Goal: Navigation & Orientation: Find specific page/section

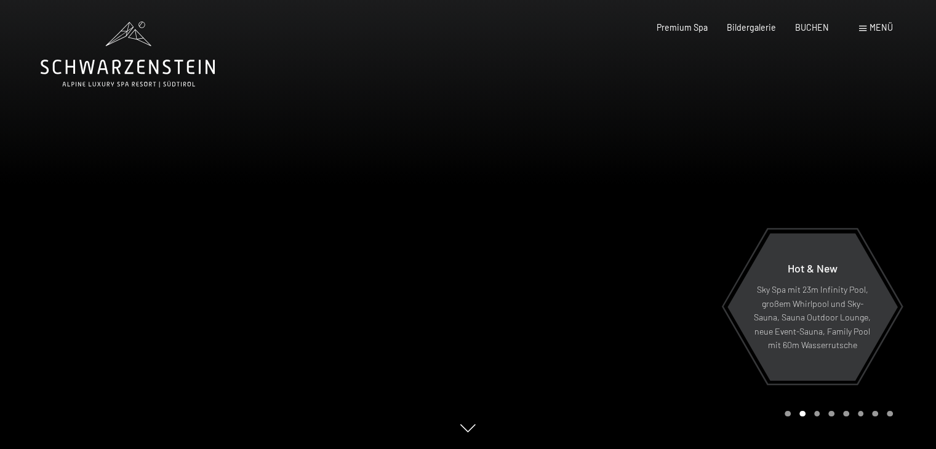
click at [746, 30] on span "Bildergalerie" at bounding box center [751, 27] width 49 height 10
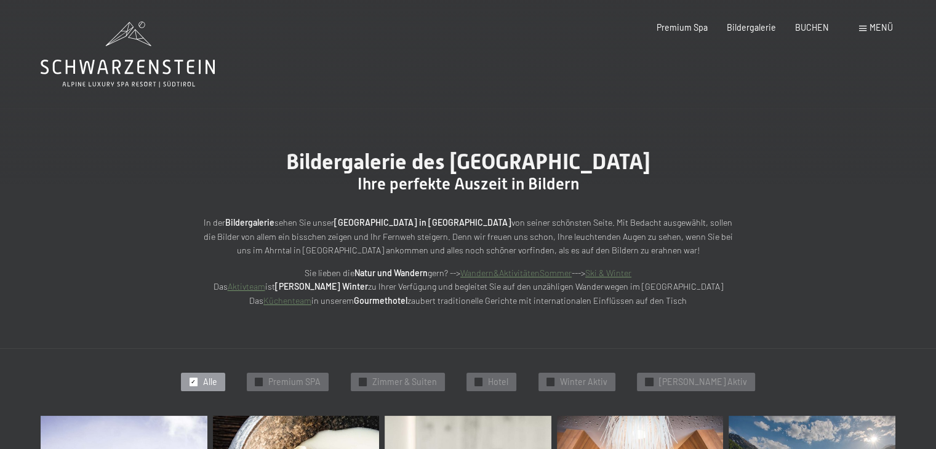
click at [171, 60] on icon at bounding box center [128, 55] width 174 height 66
